Goal: Information Seeking & Learning: Learn about a topic

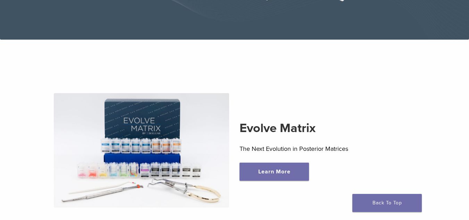
scroll to position [174, 0]
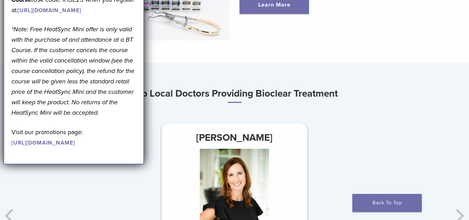
click at [388, 130] on div "[PERSON_NAME] Imagine Dentistry at the Arboretum [STREET_ADDRESS] View Profile" at bounding box center [390, 216] width 469 height 184
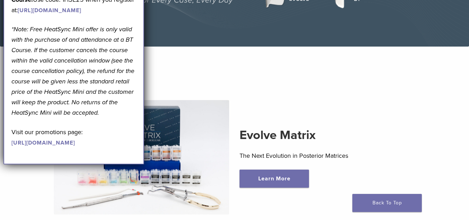
drag, startPoint x: 111, startPoint y: 15, endPoint x: 112, endPoint y: 35, distance: 20.2
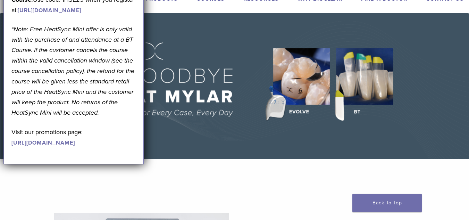
scroll to position [0, 0]
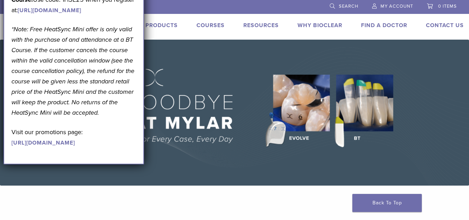
click at [158, 30] on div "Products" at bounding box center [157, 26] width 41 height 10
click at [165, 23] on link "Products" at bounding box center [162, 25] width 32 height 7
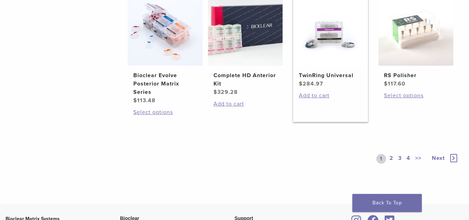
scroll to position [556, 0]
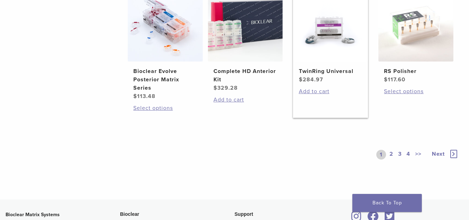
click at [331, 76] on span "$ 284.97" at bounding box center [331, 79] width 64 height 8
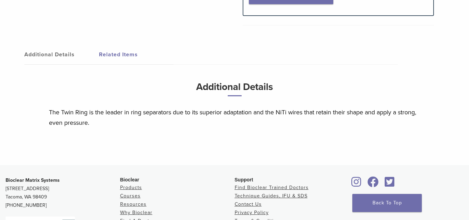
scroll to position [486, 0]
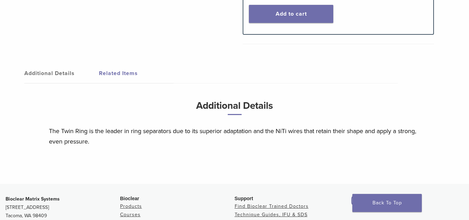
click at [61, 74] on link "Additional Details" at bounding box center [61, 73] width 75 height 19
click at [253, 106] on h3 "Additional Details" at bounding box center [235, 108] width 372 height 23
click at [268, 134] on p "The Twin Ring is the leader in ring separators due to its superior adaptation a…" at bounding box center [235, 136] width 372 height 21
click at [128, 78] on link "Related Items" at bounding box center [136, 73] width 75 height 19
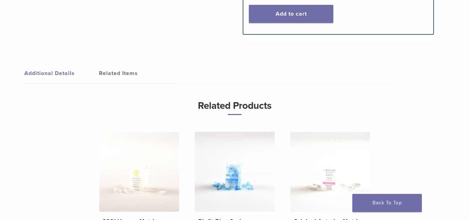
click at [42, 69] on link "Additional Details" at bounding box center [61, 73] width 75 height 19
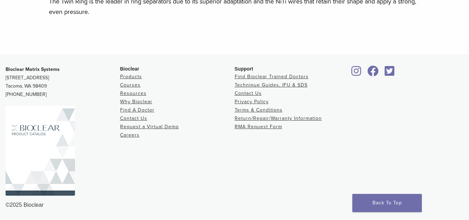
scroll to position [581, 0]
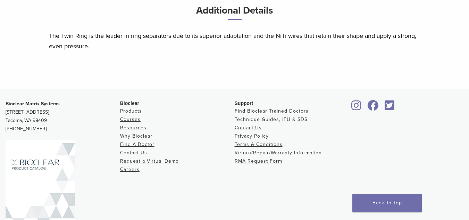
click at [285, 120] on link "Technique Guides, IFU & SDS" at bounding box center [271, 119] width 73 height 6
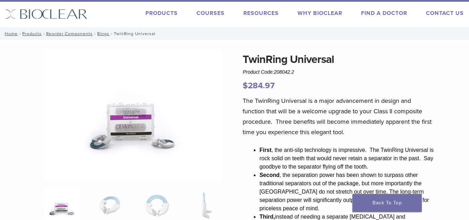
scroll to position [0, 0]
